Goal: Information Seeking & Learning: Learn about a topic

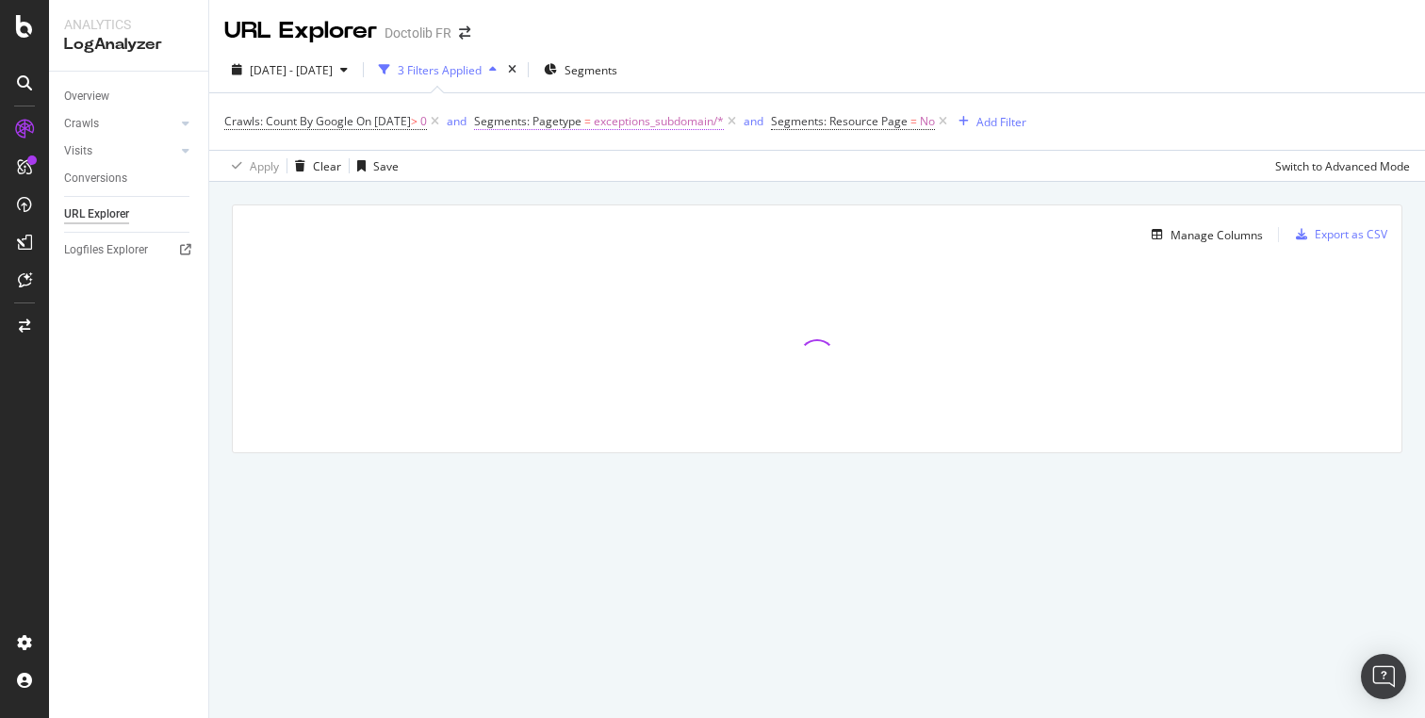
click at [700, 130] on span "exceptions_subdomain/*" at bounding box center [659, 121] width 130 height 26
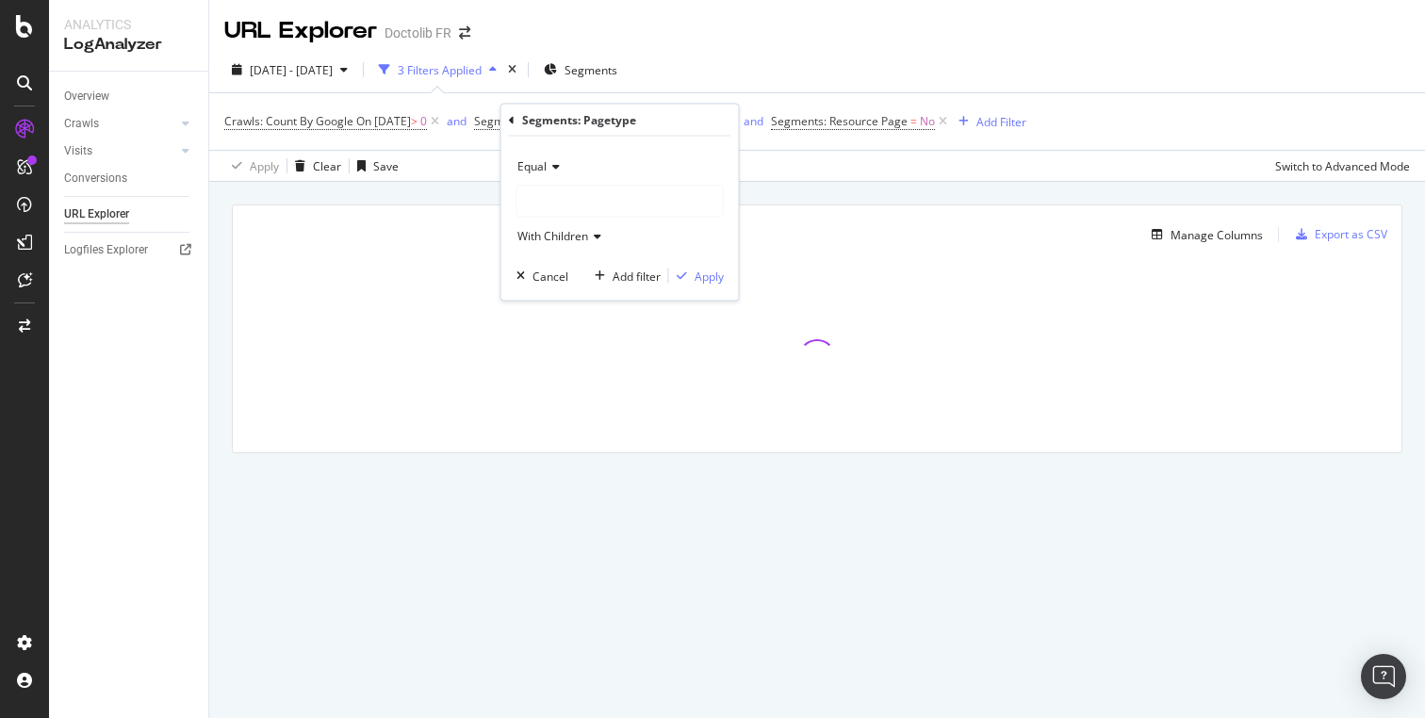
click at [511, 121] on icon at bounding box center [512, 119] width 6 height 11
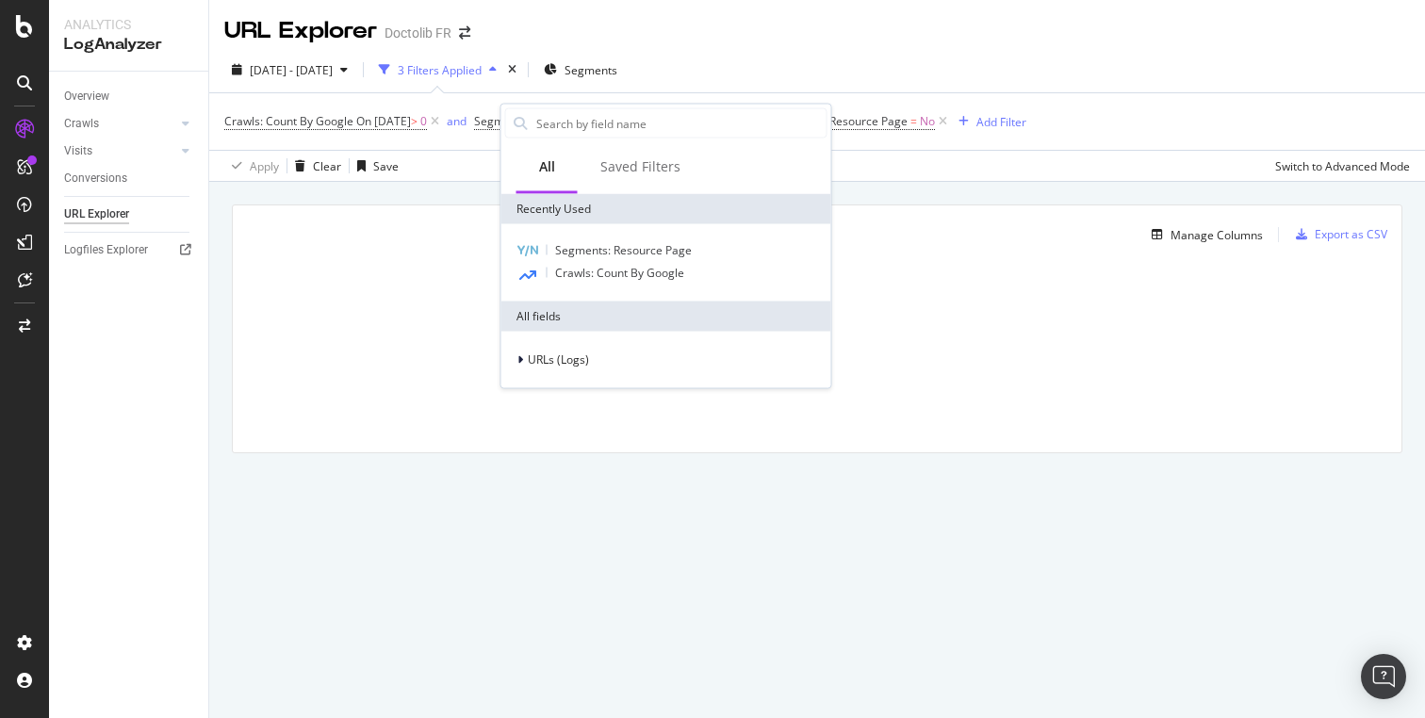
click at [889, 171] on div "Apply Clear Save Switch to Advanced Mode" at bounding box center [816, 165] width 1215 height 31
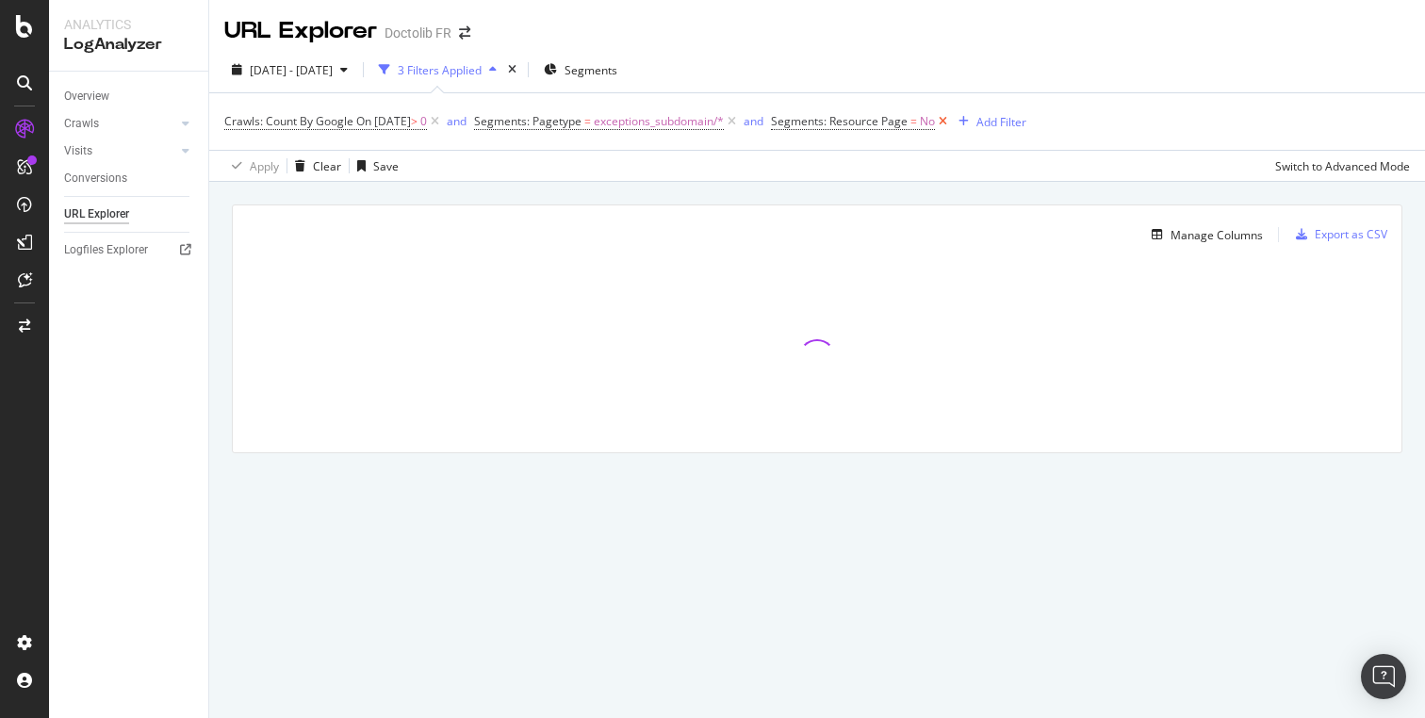
click at [951, 123] on icon at bounding box center [943, 121] width 16 height 19
click at [740, 122] on icon at bounding box center [732, 121] width 16 height 19
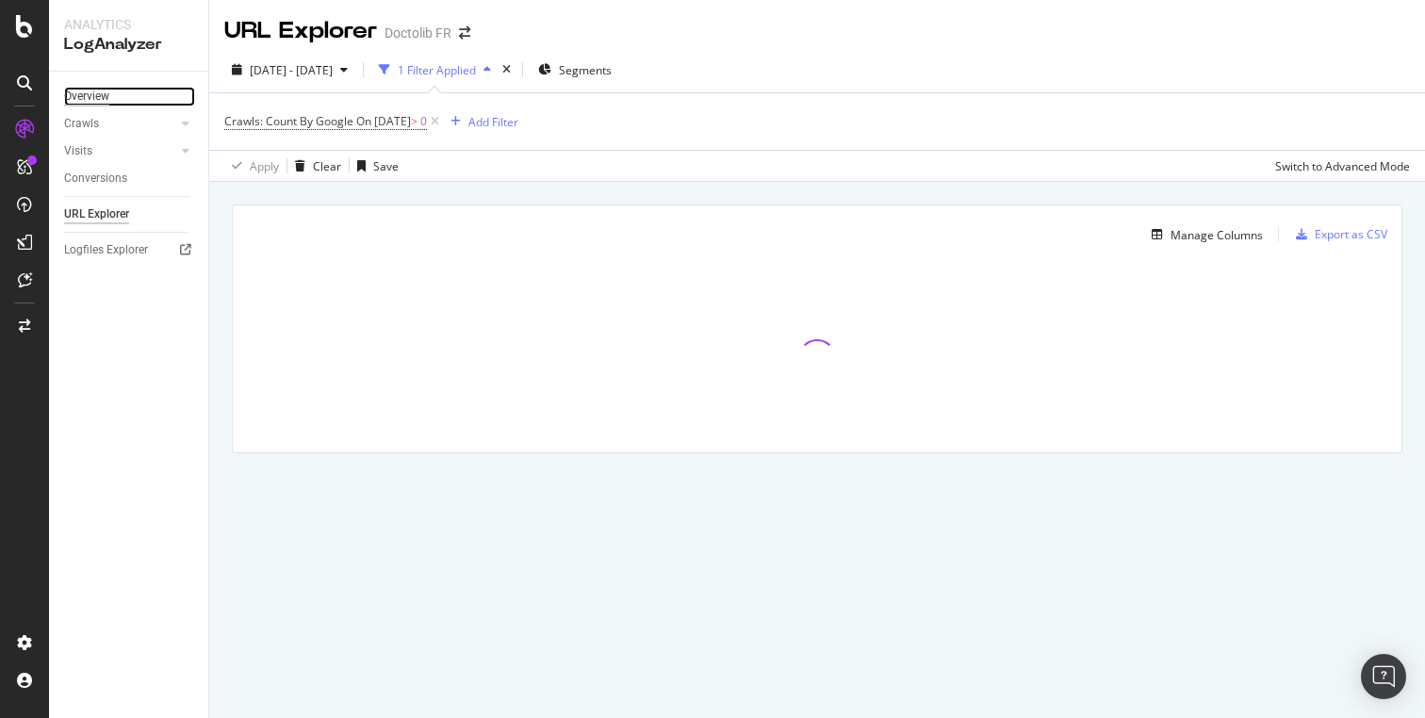
click at [90, 93] on div "Overview" at bounding box center [86, 97] width 45 height 20
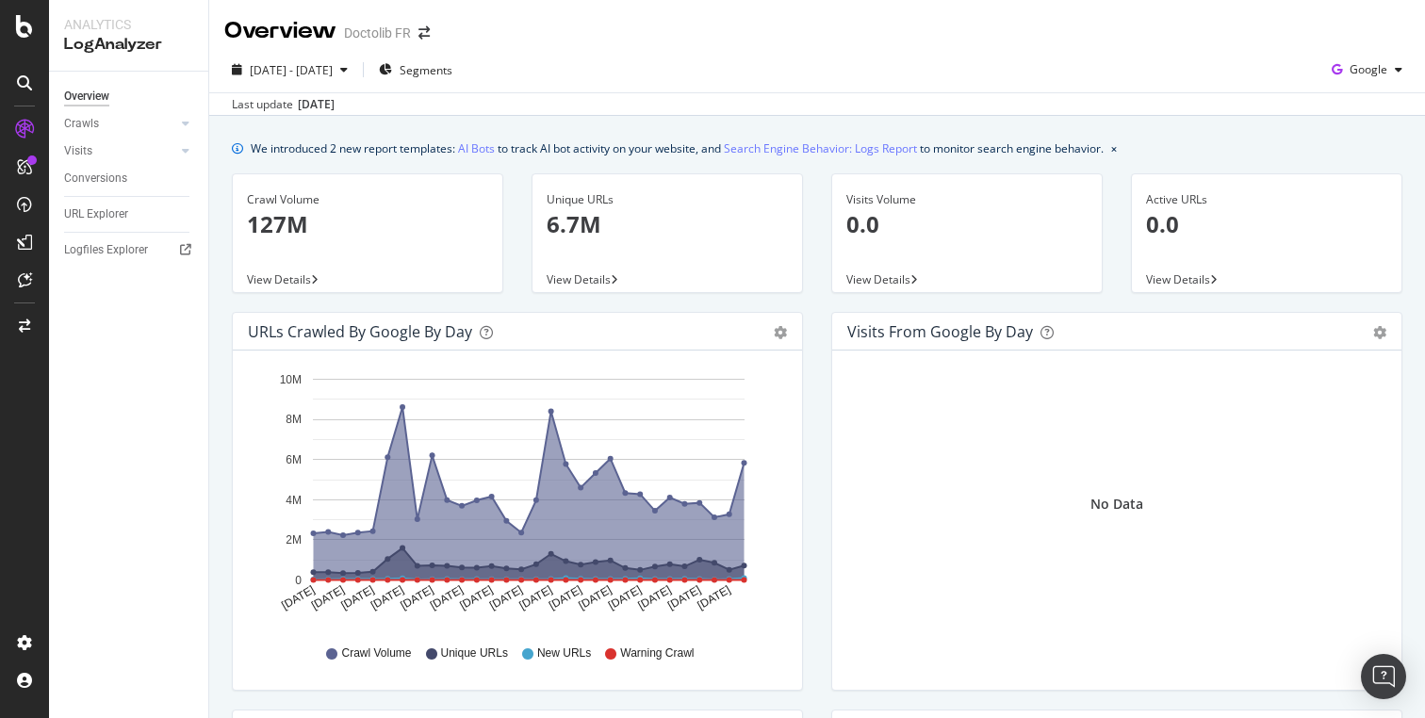
click at [400, 35] on div "Doctolib FR" at bounding box center [377, 33] width 67 height 19
click at [423, 30] on icon "arrow-right-arrow-left" at bounding box center [423, 32] width 11 height 13
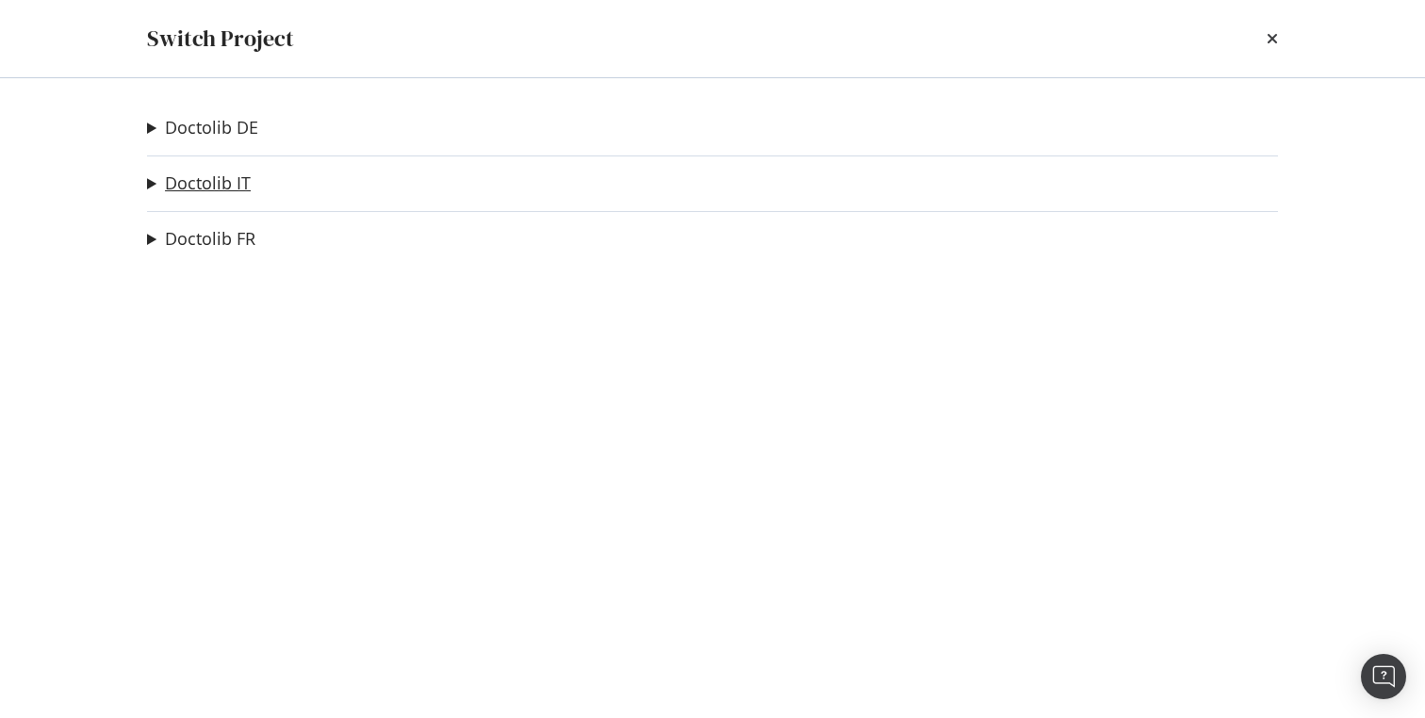
click at [221, 181] on link "Doctolib IT" at bounding box center [208, 183] width 86 height 20
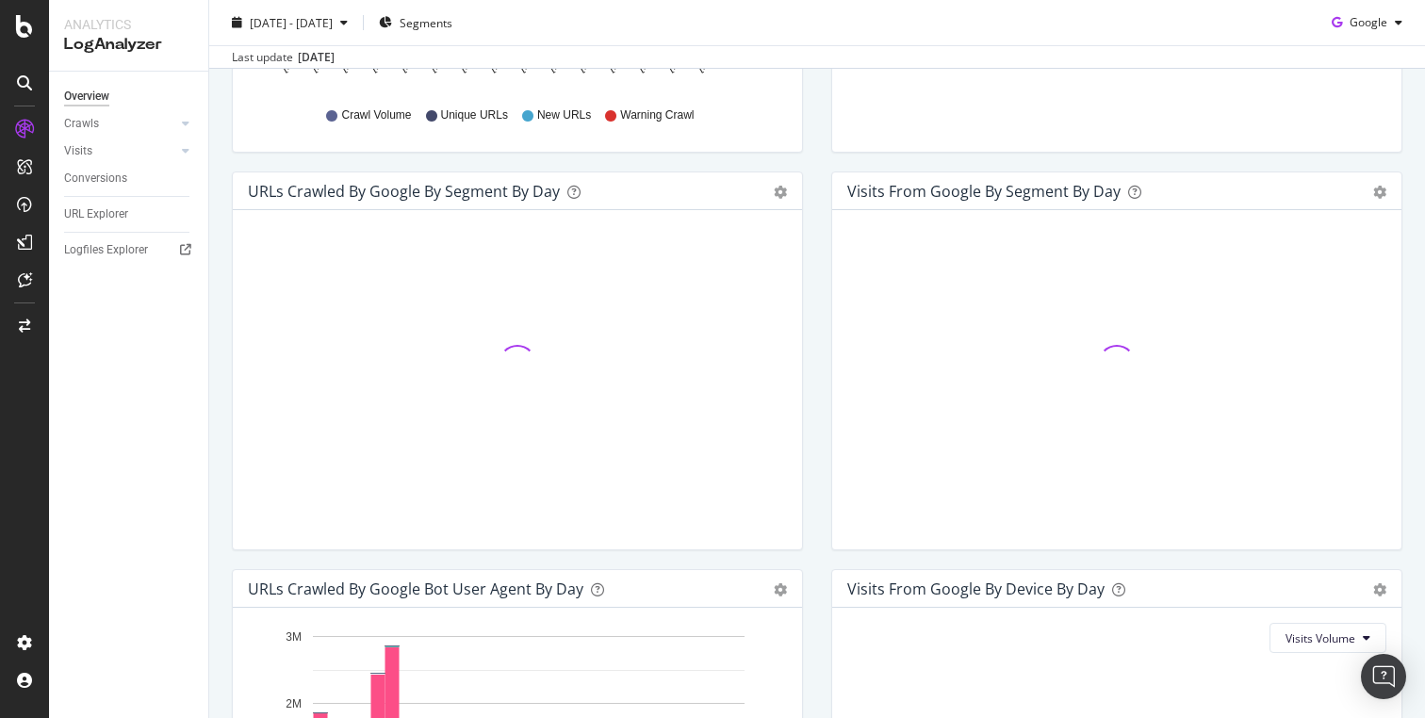
scroll to position [535, 0]
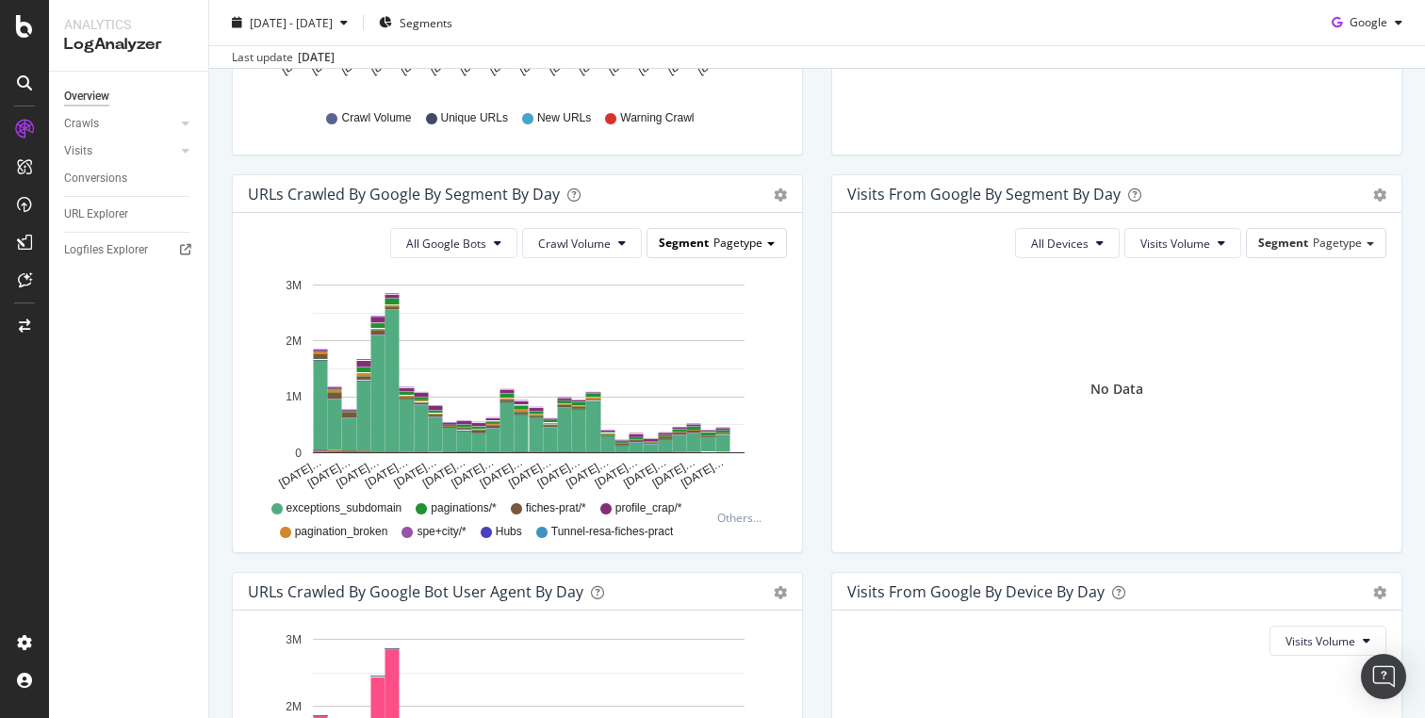
click at [742, 246] on span "Pagetype" at bounding box center [737, 243] width 49 height 16
click at [722, 201] on div "URLs Crawled by Google By Segment By Day" at bounding box center [496, 194] width 497 height 19
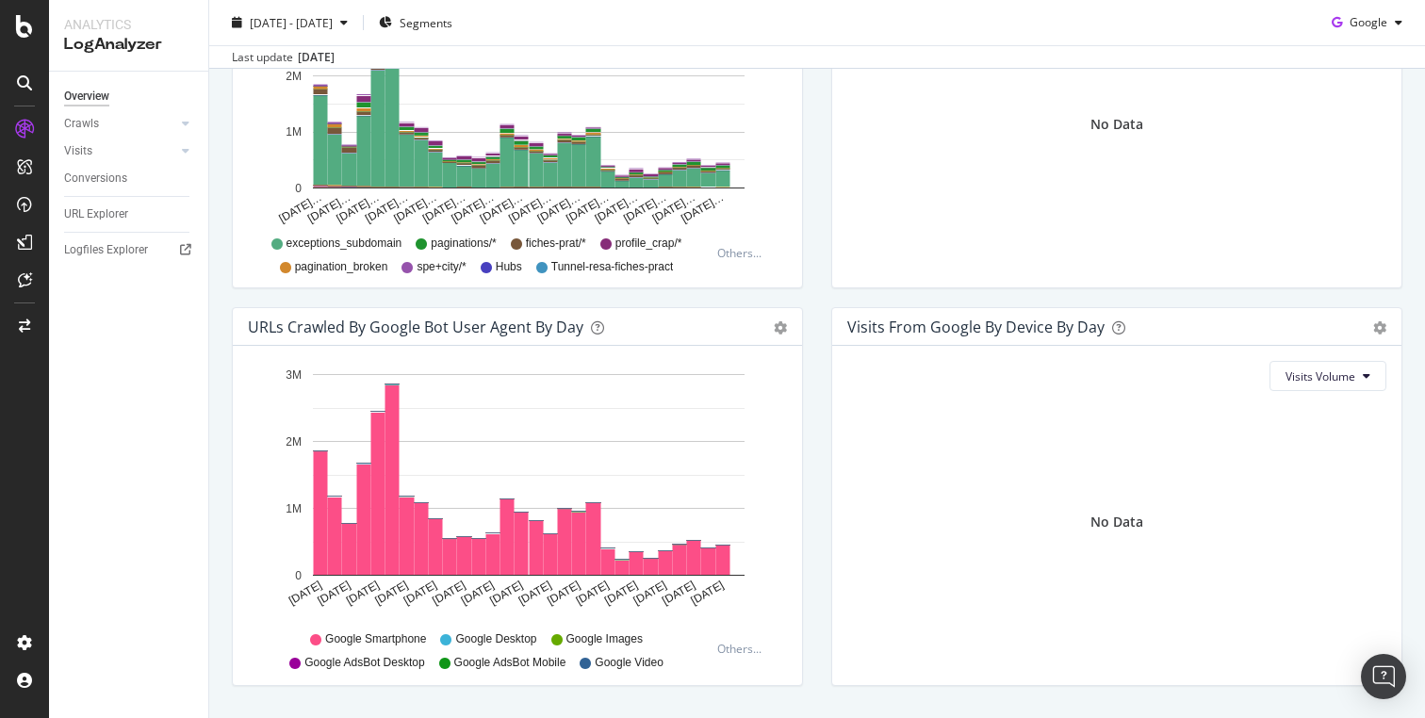
scroll to position [831, 0]
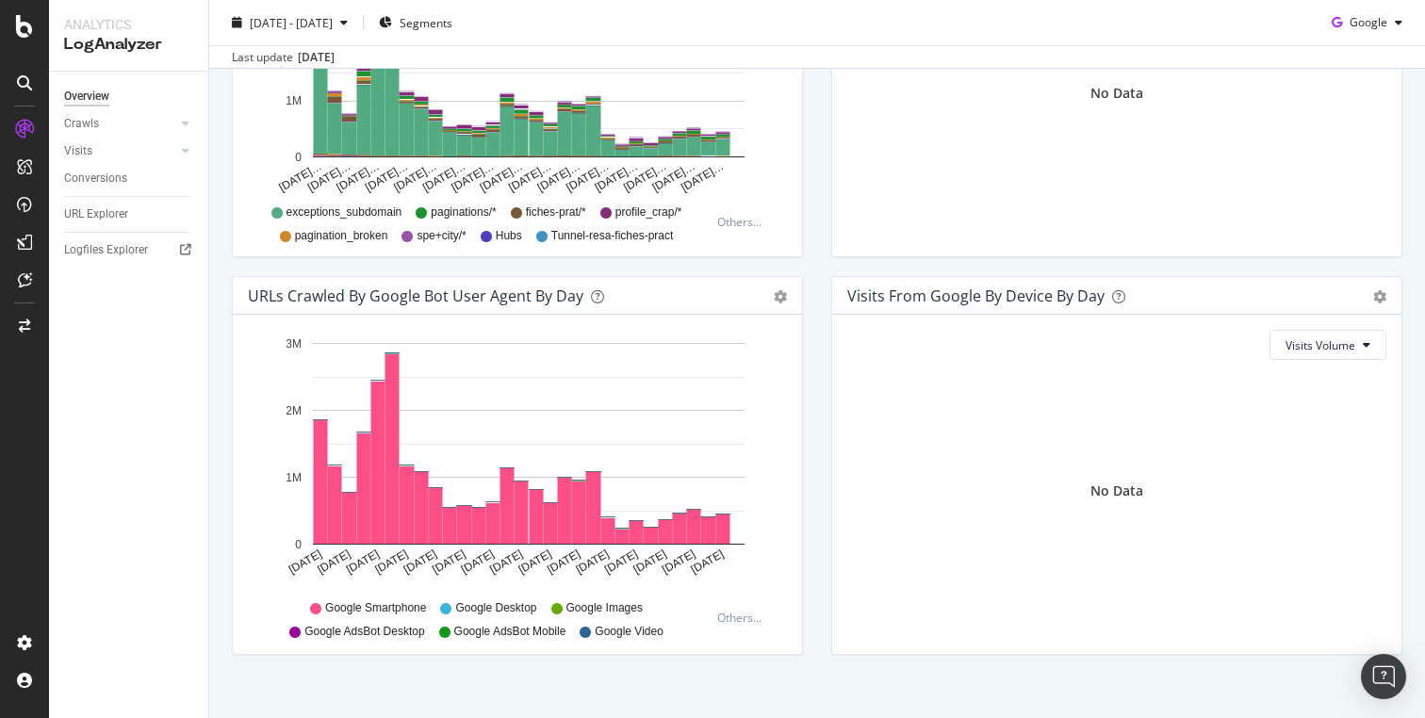
click at [568, 382] on rect "A chart." at bounding box center [529, 444] width 432 height 202
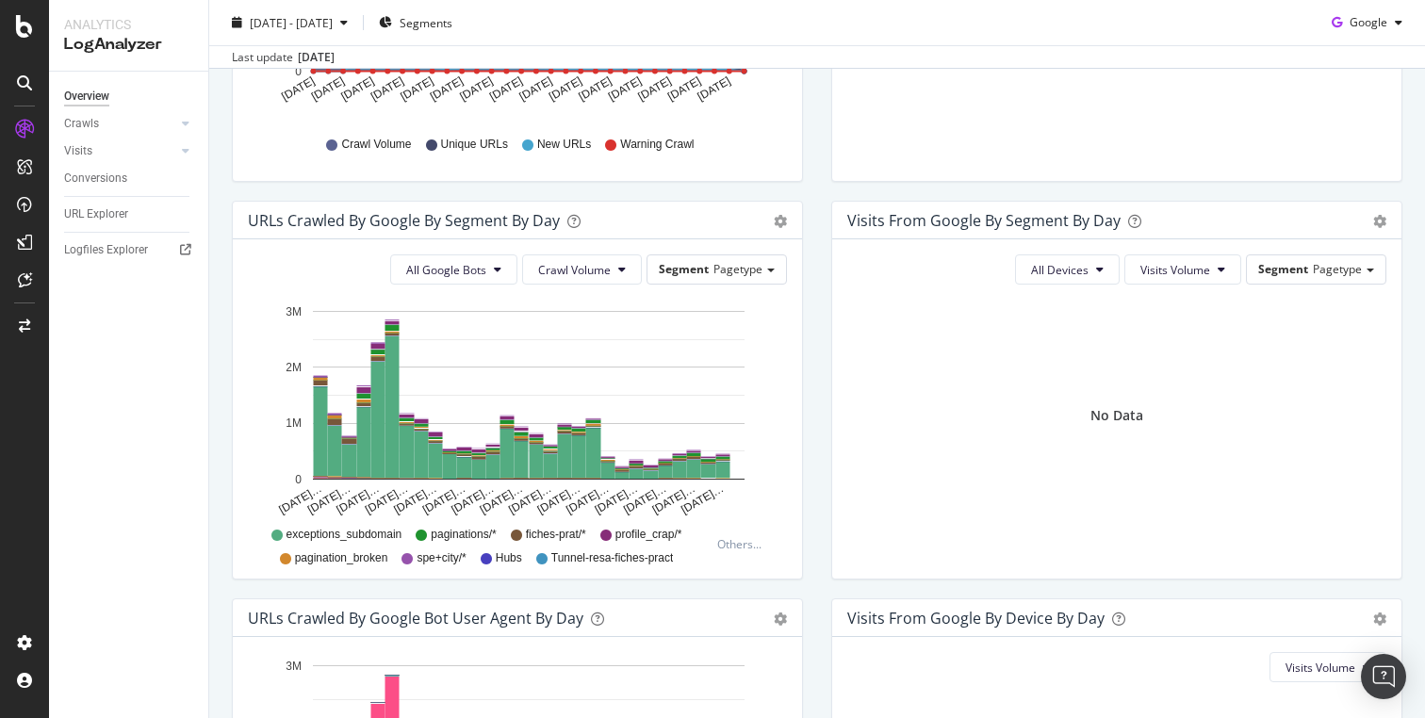
scroll to position [455, 0]
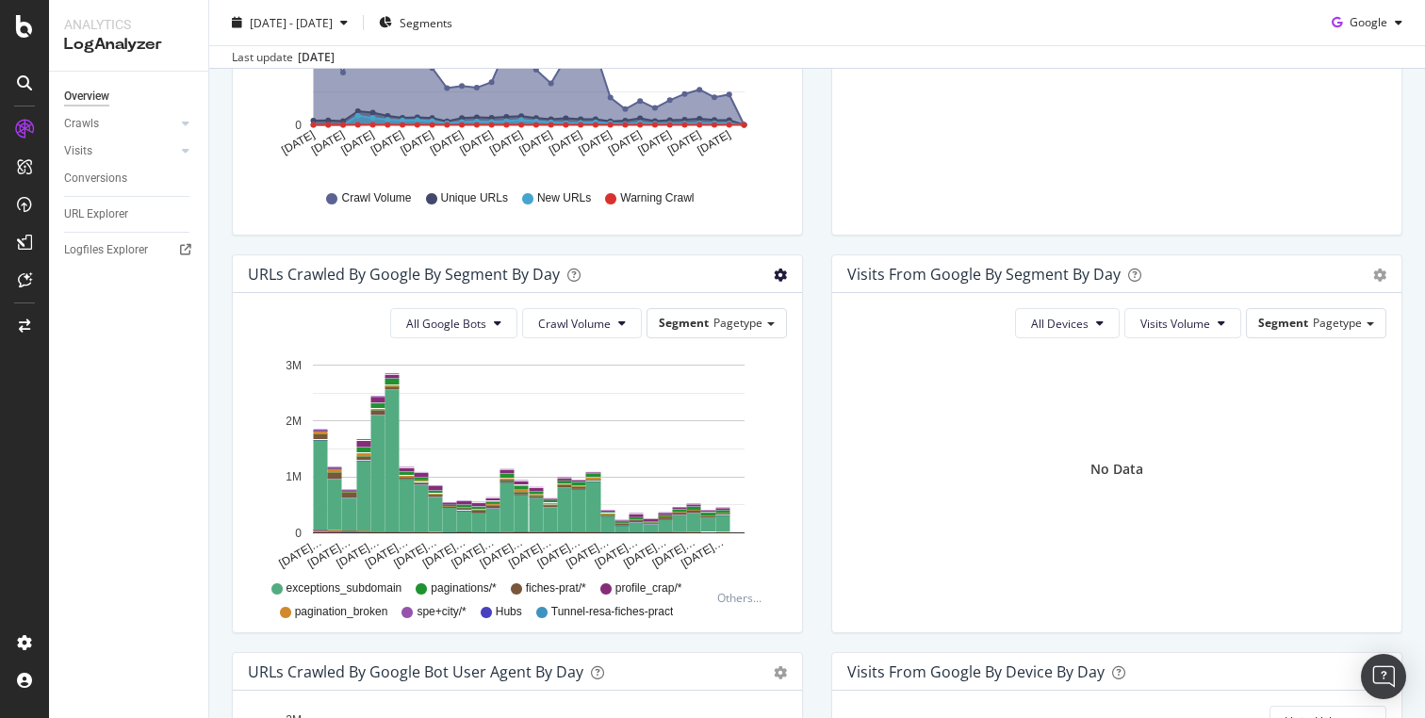
click at [774, 271] on icon "gear" at bounding box center [780, 275] width 13 height 13
click at [641, 282] on div "URLs Crawled by Google By Segment By Day" at bounding box center [496, 274] width 497 height 19
click at [534, 269] on div "URLs Crawled by Google By Segment By Day" at bounding box center [404, 274] width 312 height 19
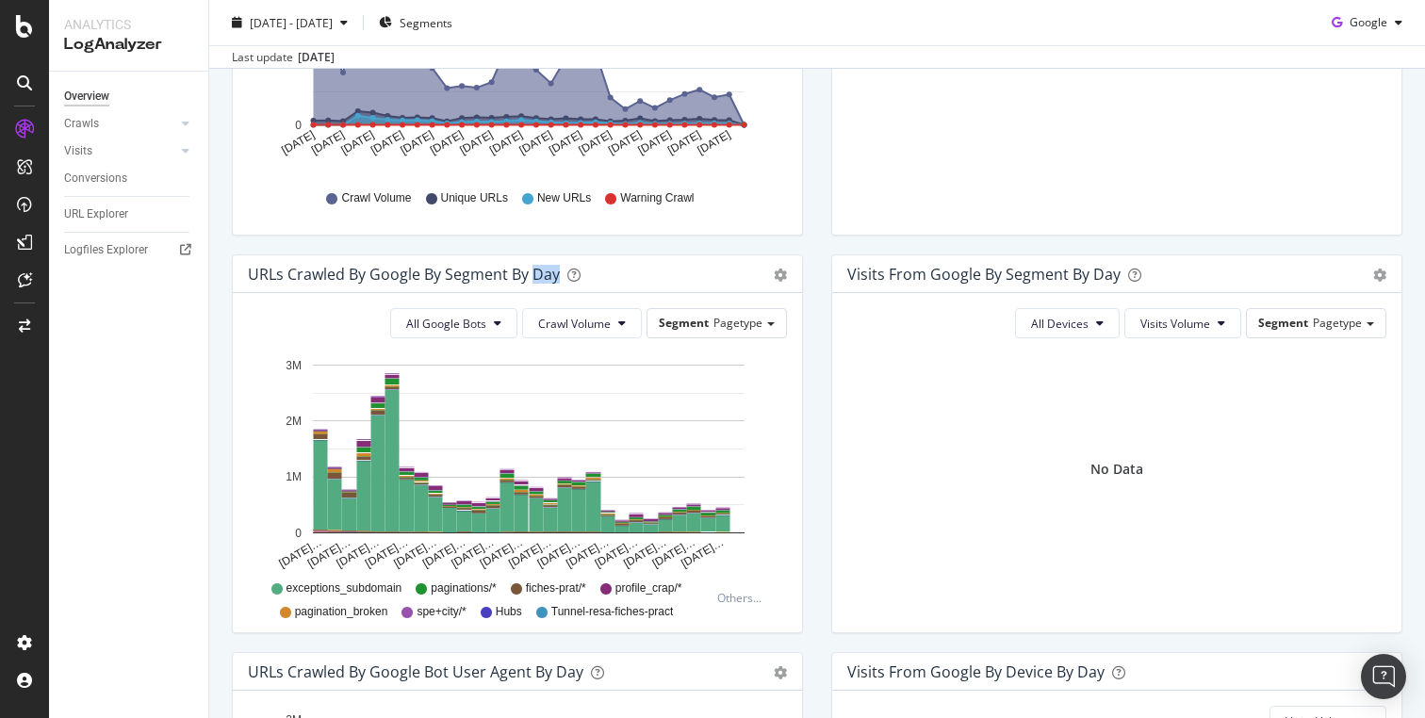
click at [534, 269] on div "URLs Crawled by Google By Segment By Day" at bounding box center [404, 274] width 312 height 19
click at [187, 119] on icon at bounding box center [186, 123] width 8 height 11
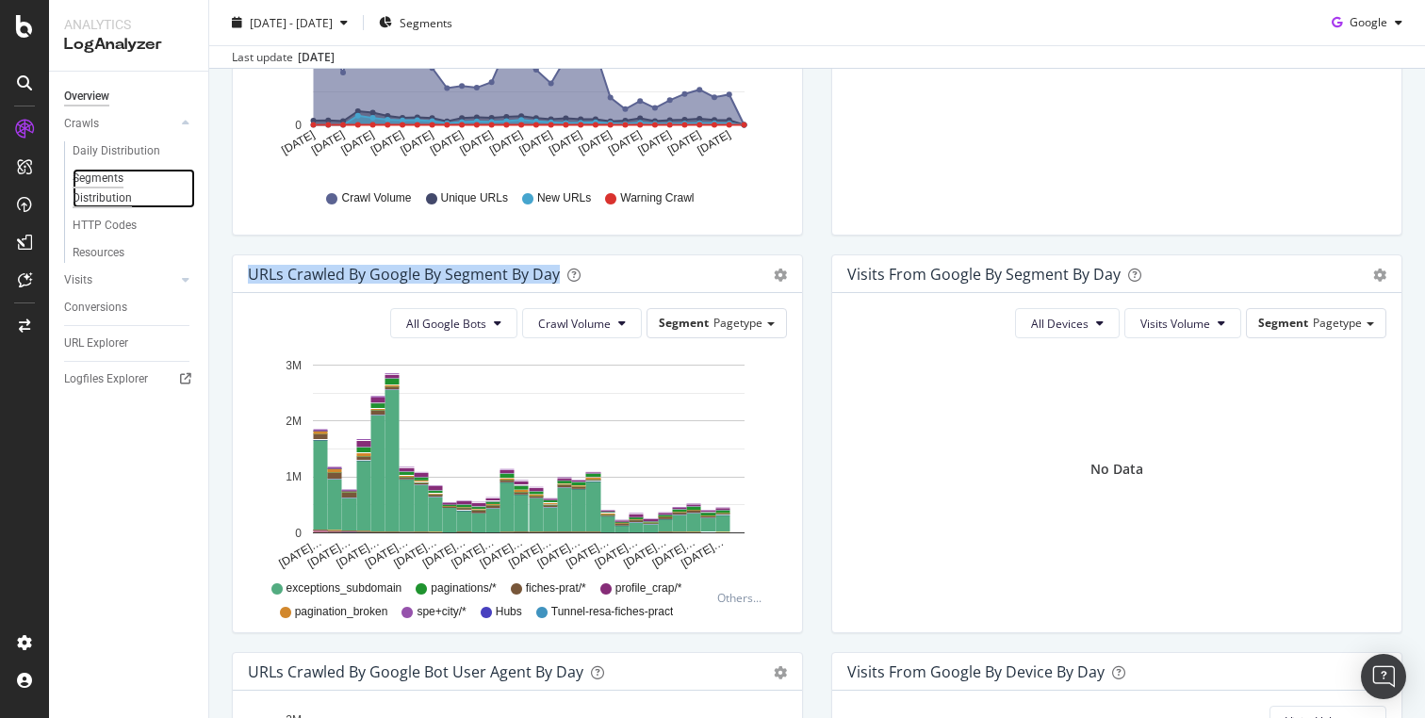
click at [146, 198] on div "Segments Distribution" at bounding box center [125, 189] width 105 height 40
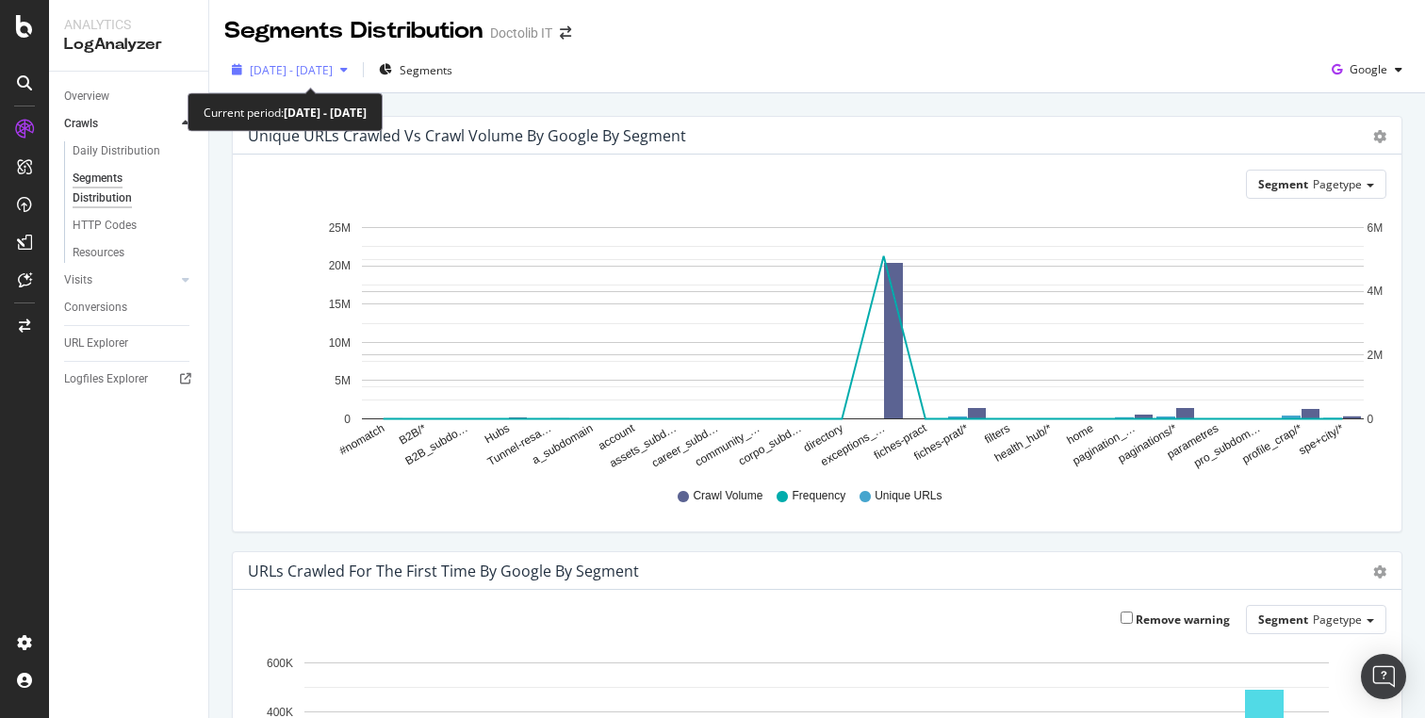
click at [333, 68] on span "[DATE] - [DATE]" at bounding box center [291, 70] width 83 height 16
click at [680, 90] on div "[DATE] - [DATE] Segments Google" at bounding box center [816, 74] width 1215 height 38
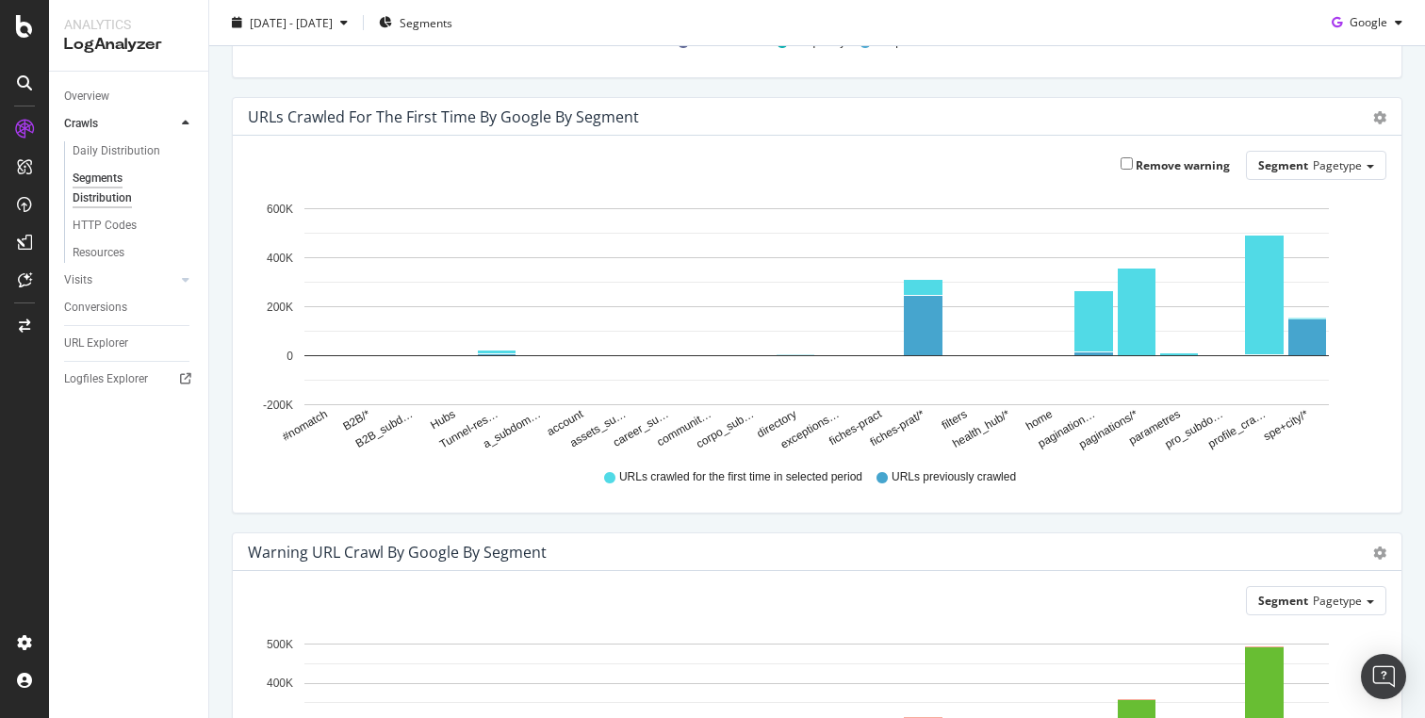
scroll to position [770, 0]
